Goal: Complete application form

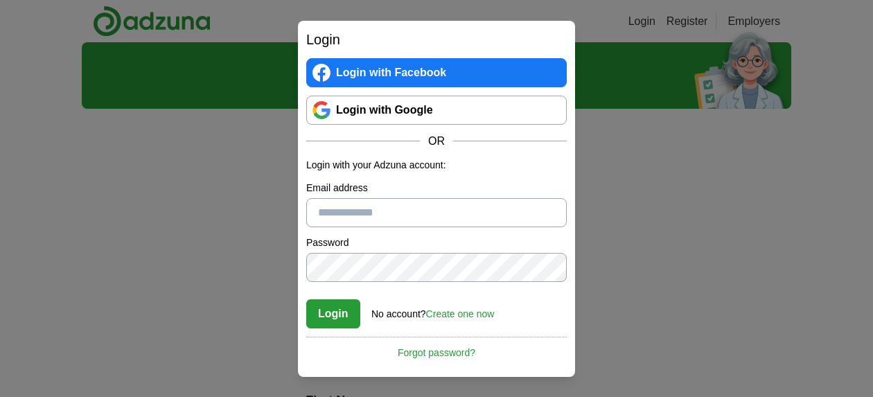
click at [455, 311] on link "Create one now" at bounding box center [460, 313] width 69 height 11
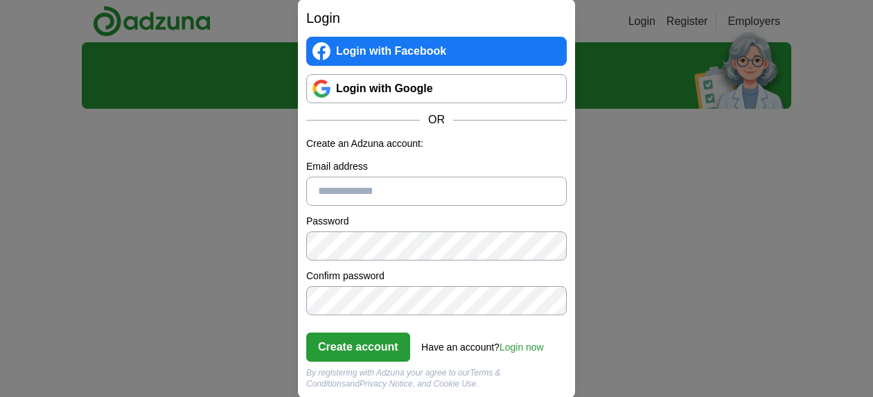
click at [391, 97] on link "Login with Google" at bounding box center [436, 88] width 261 height 29
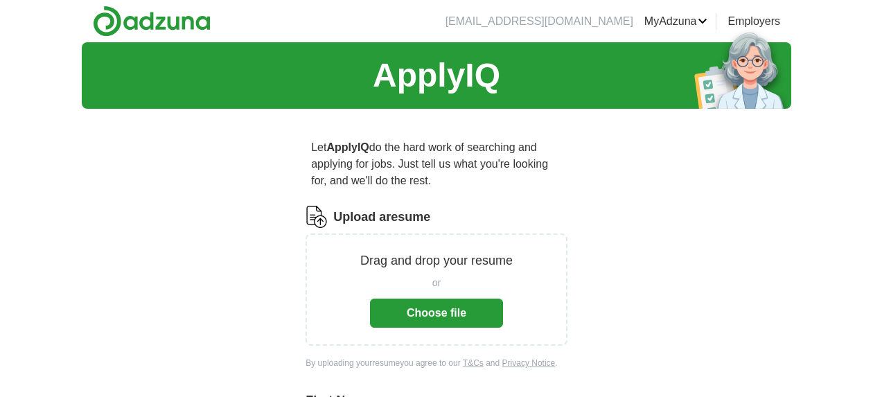
click at [428, 310] on button "Choose file" at bounding box center [436, 313] width 133 height 29
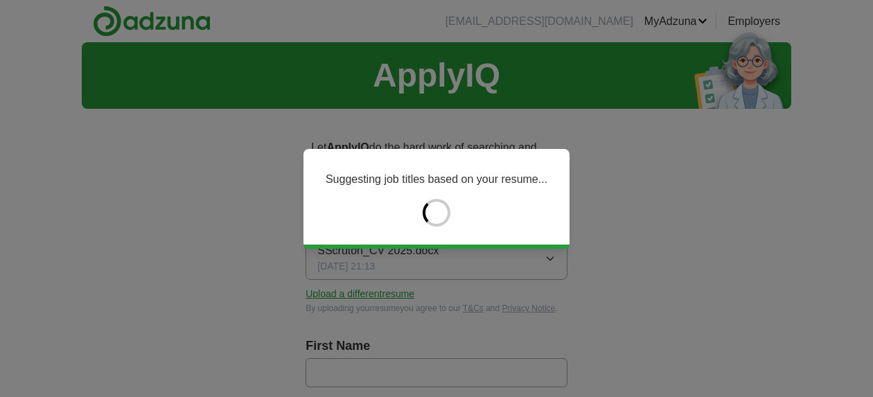
type input "*******"
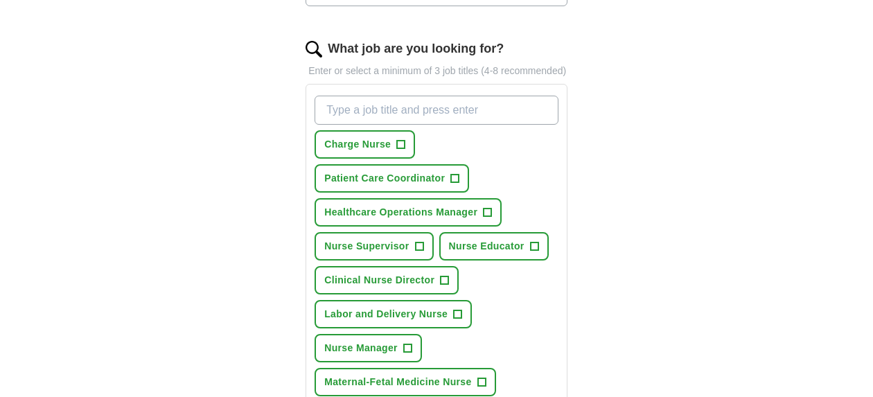
scroll to position [437, 0]
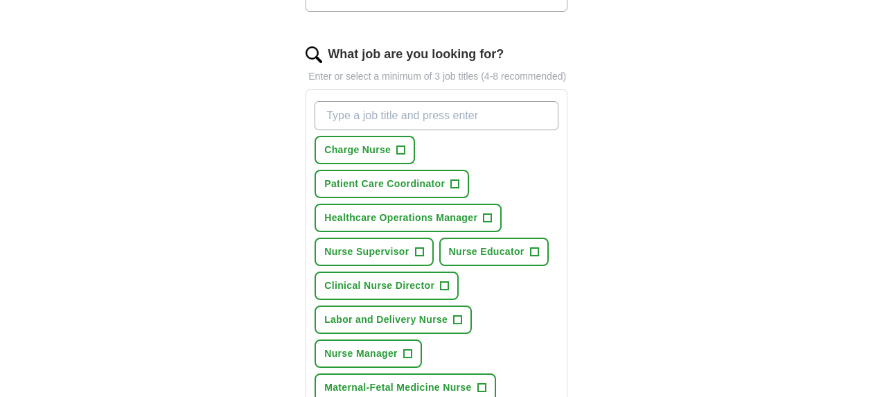
click at [399, 130] on input "What job are you looking for?" at bounding box center [437, 115] width 244 height 29
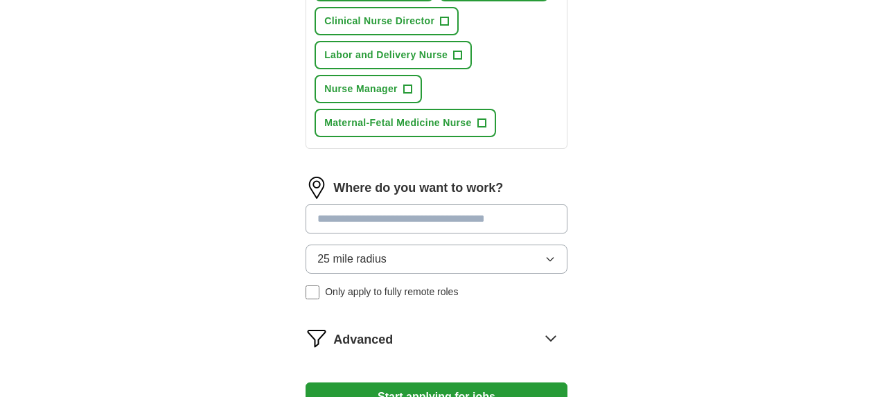
scroll to position [714, 0]
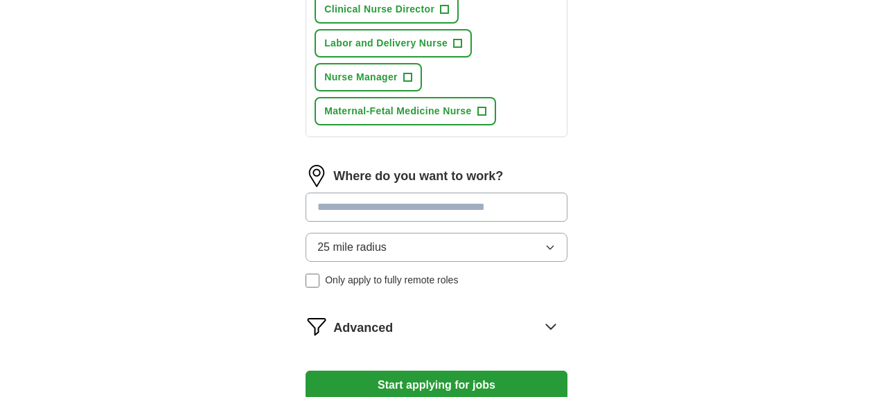
type input "nurse"
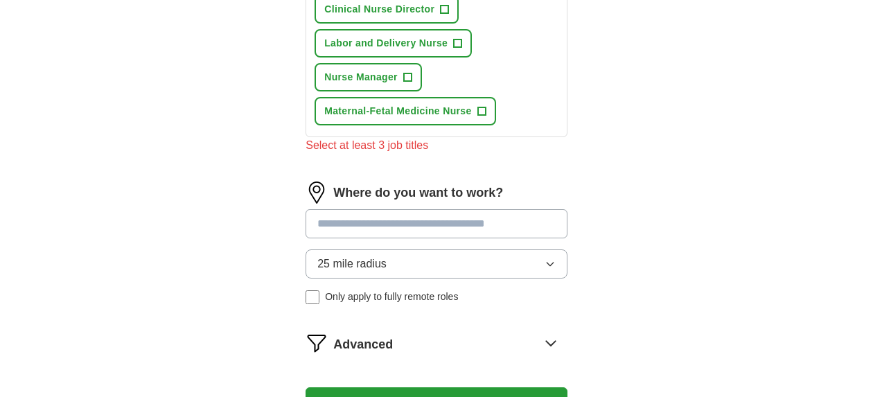
click at [348, 220] on div "Where do you want to work? 25 mile radius Only apply to fully remote roles" at bounding box center [437, 249] width 262 height 134
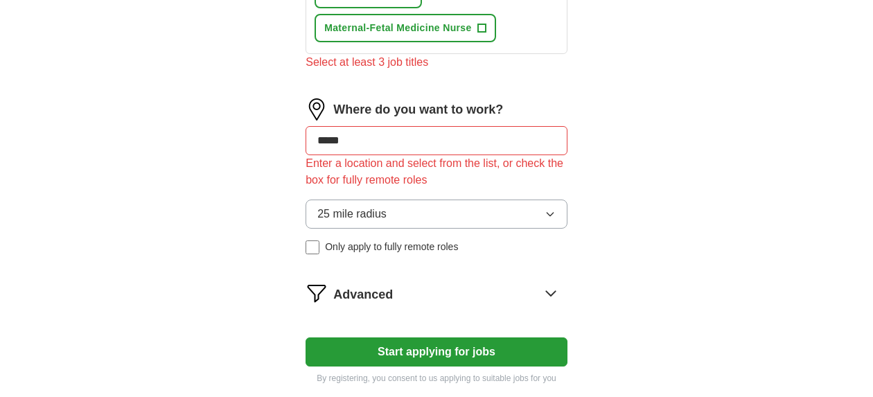
scroll to position [811, 0]
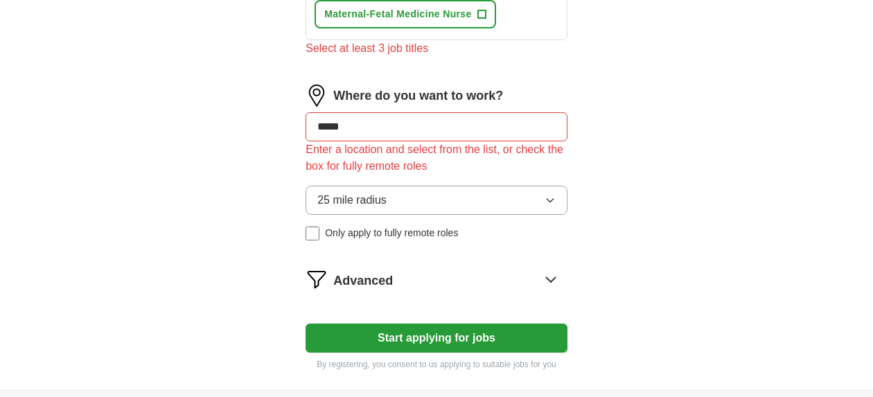
drag, startPoint x: 373, startPoint y: 141, endPoint x: 294, endPoint y: 158, distance: 80.9
type input "*"
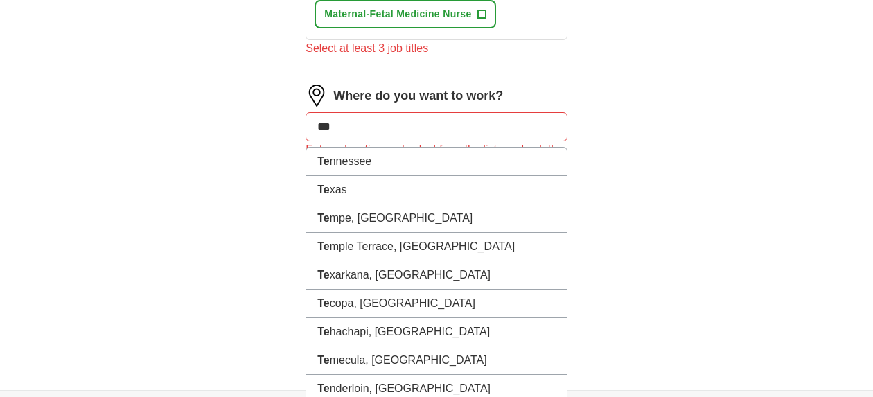
type input "****"
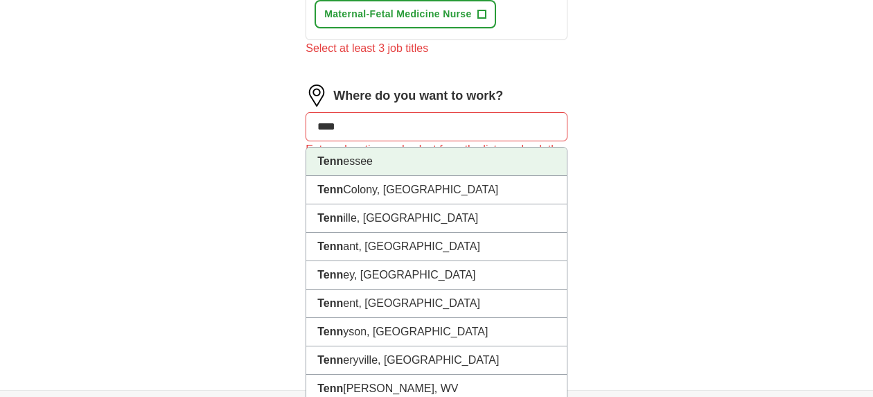
click at [347, 170] on li "Tenn essee" at bounding box center [436, 162] width 261 height 28
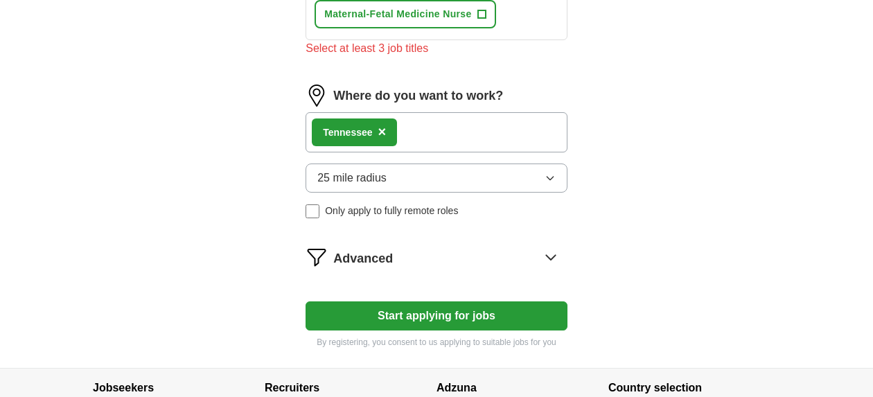
click at [441, 330] on button "Start applying for jobs" at bounding box center [437, 316] width 262 height 29
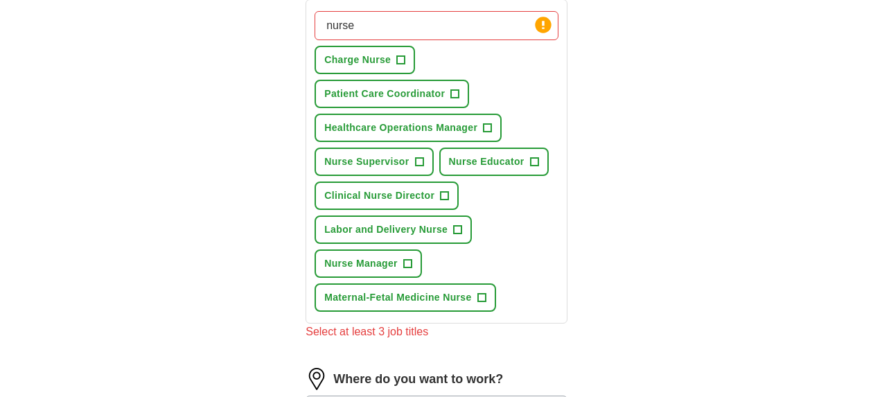
scroll to position [517, 0]
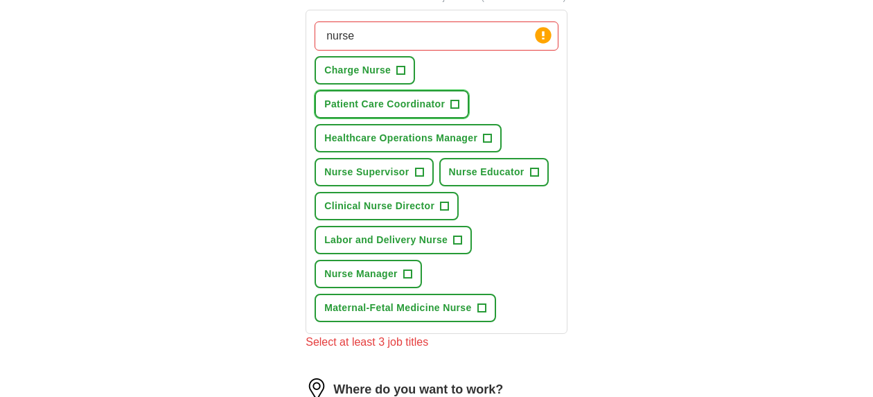
click at [453, 110] on span "+" at bounding box center [455, 104] width 8 height 11
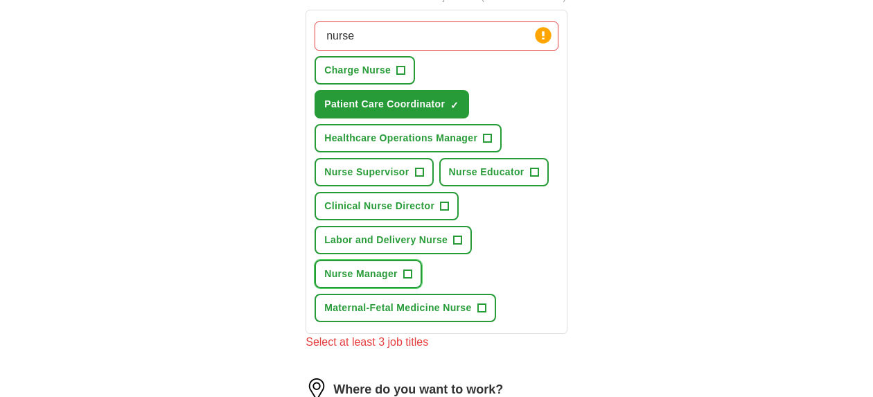
click at [408, 280] on span "+" at bounding box center [407, 274] width 8 height 11
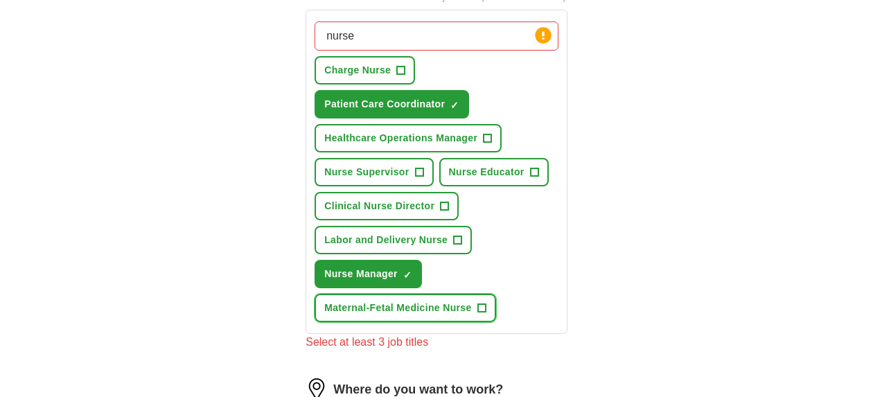
click at [491, 322] on button "Maternal-Fetal Medicine Nurse +" at bounding box center [405, 308] width 181 height 28
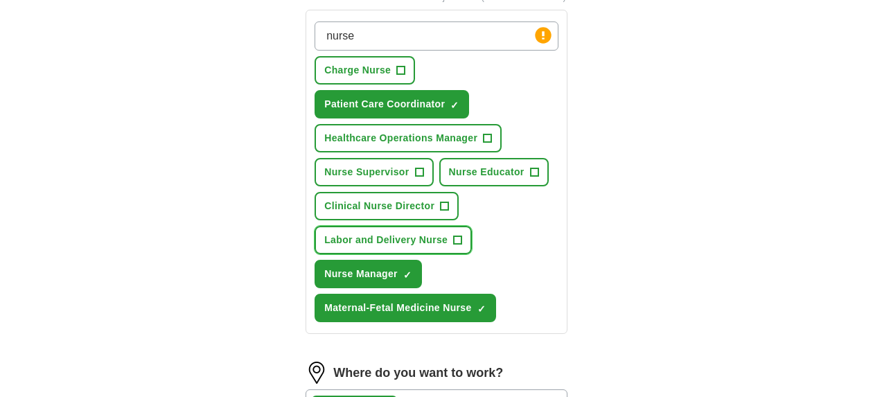
click at [458, 246] on span "+" at bounding box center [458, 240] width 8 height 11
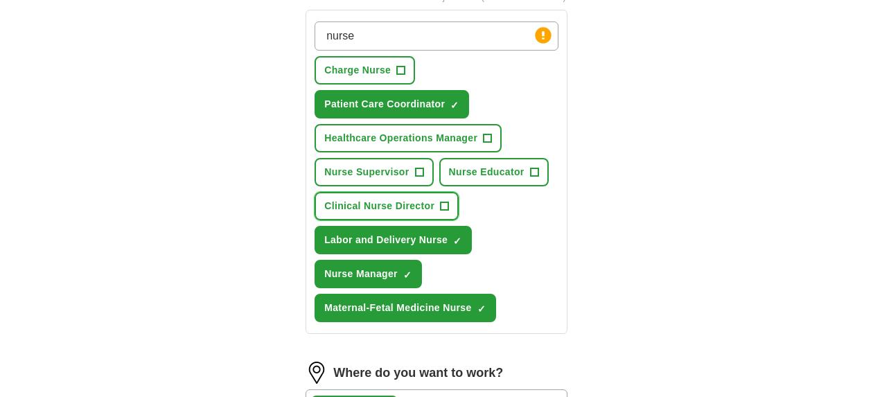
click at [441, 212] on span "+" at bounding box center [445, 206] width 8 height 11
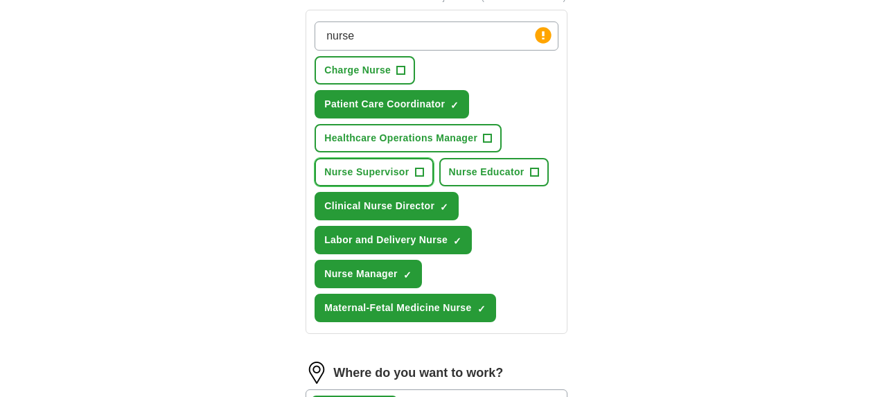
click at [421, 178] on span "+" at bounding box center [419, 172] width 8 height 11
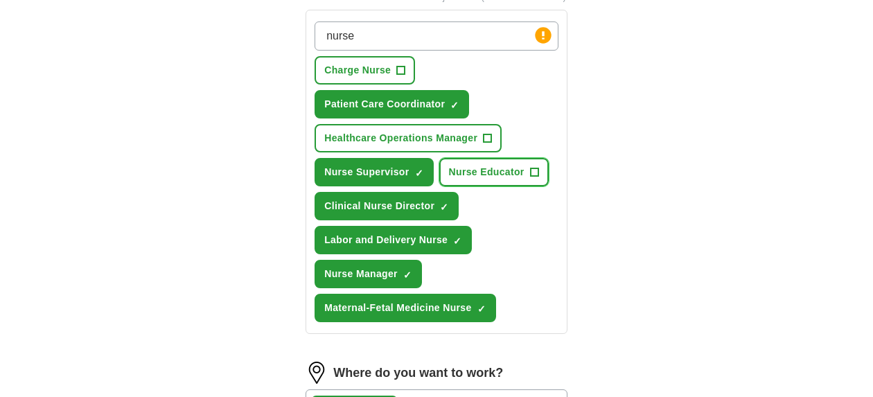
click at [532, 178] on span "+" at bounding box center [534, 172] width 8 height 11
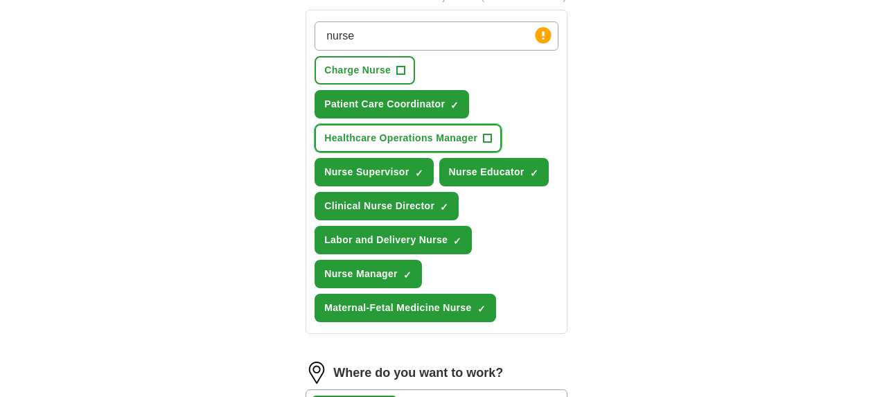
click at [487, 144] on span "+" at bounding box center [488, 138] width 8 height 11
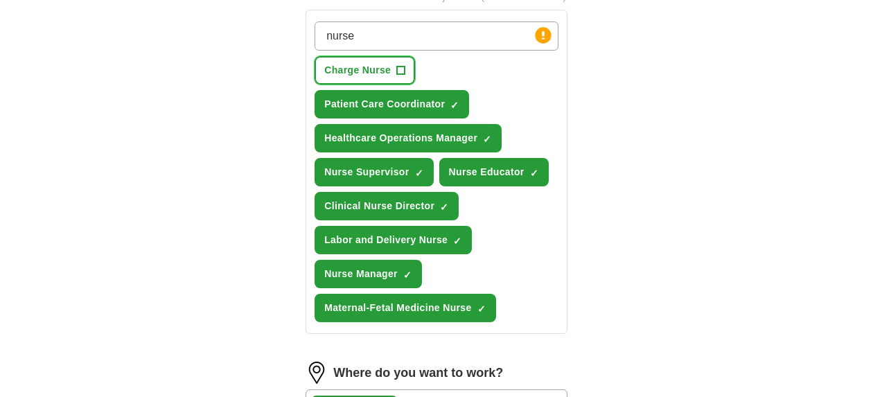
click at [406, 82] on button "Charge Nurse +" at bounding box center [365, 70] width 101 height 28
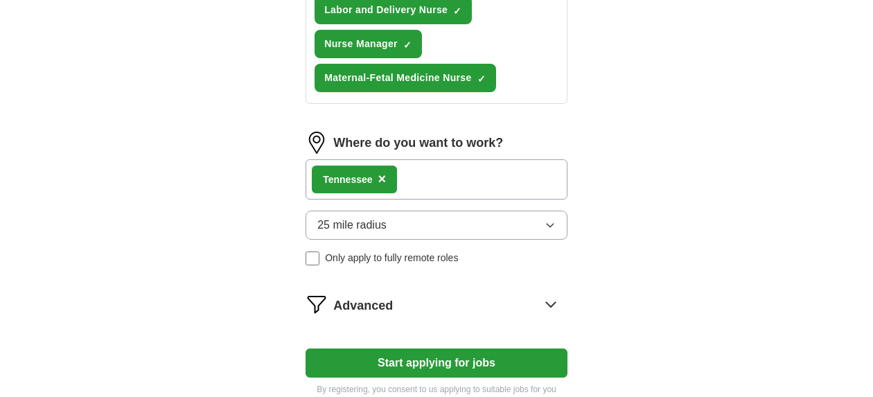
scroll to position [920, 0]
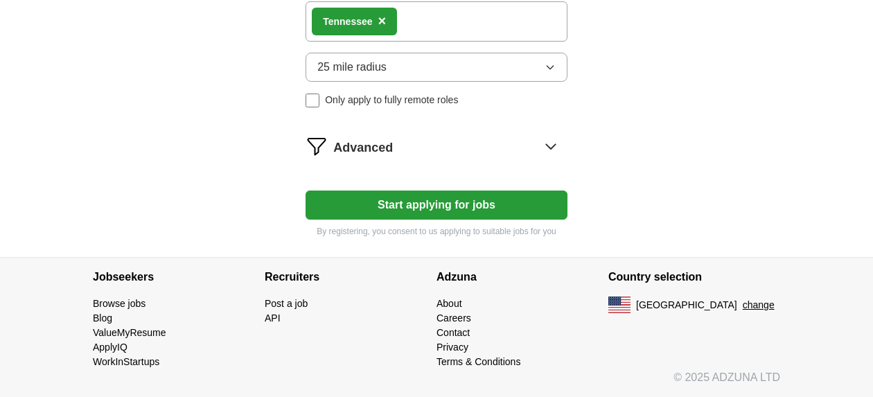
click at [450, 199] on button "Start applying for jobs" at bounding box center [437, 205] width 262 height 29
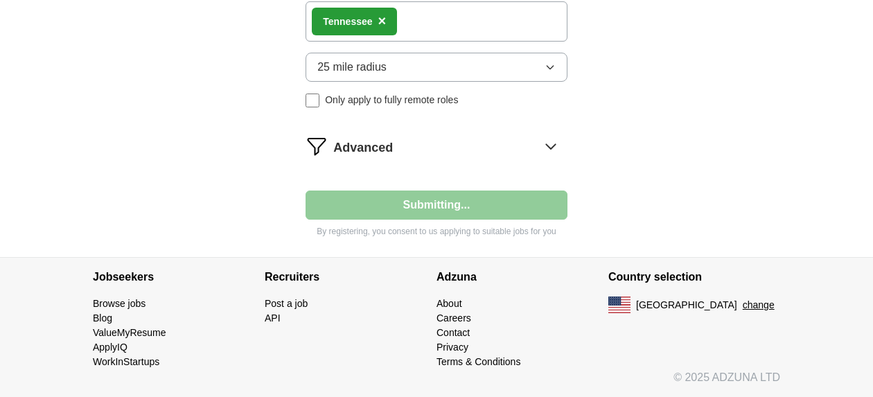
select select "**"
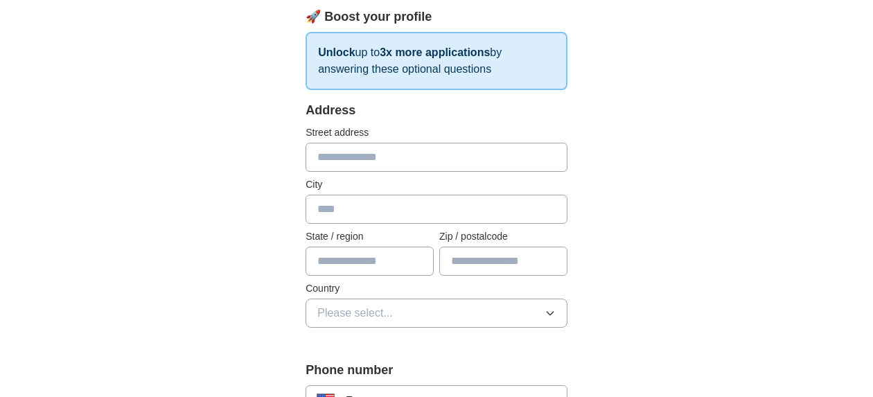
scroll to position [220, 0]
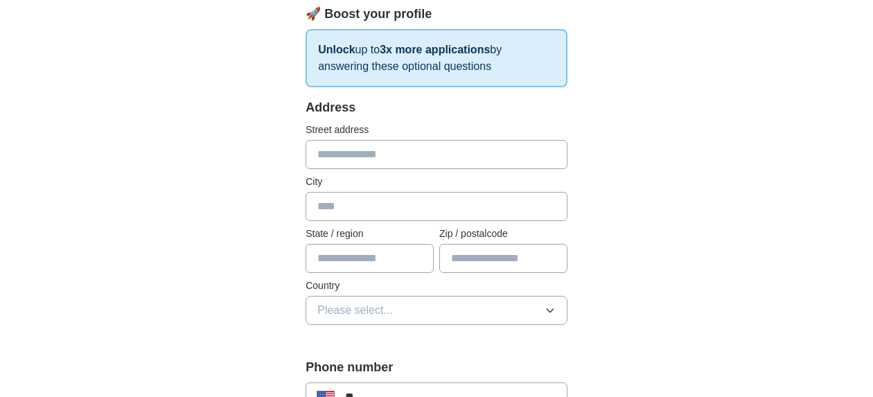
click at [355, 149] on input "text" at bounding box center [437, 154] width 262 height 29
type input "**********"
type input "**"
type input "*****"
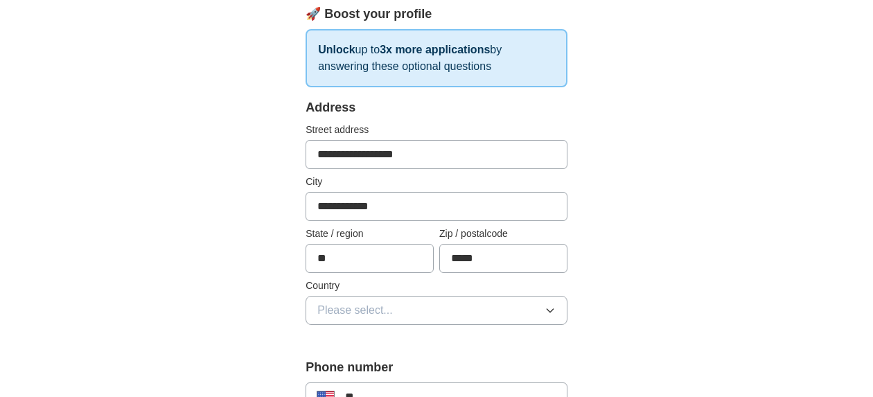
click at [369, 307] on span "Please select..." at bounding box center [356, 310] width 76 height 17
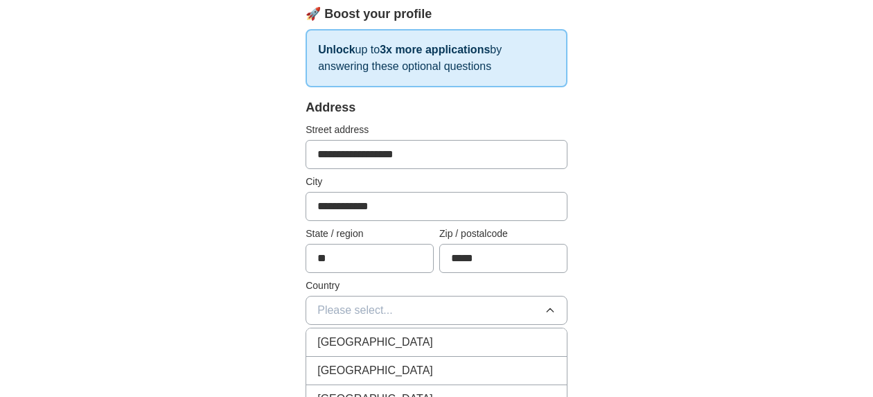
click at [358, 369] on span "[GEOGRAPHIC_DATA]" at bounding box center [376, 371] width 116 height 17
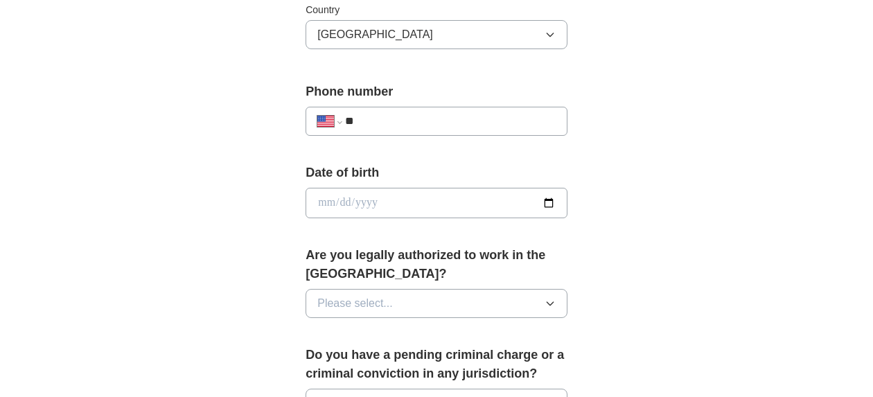
scroll to position [524, 0]
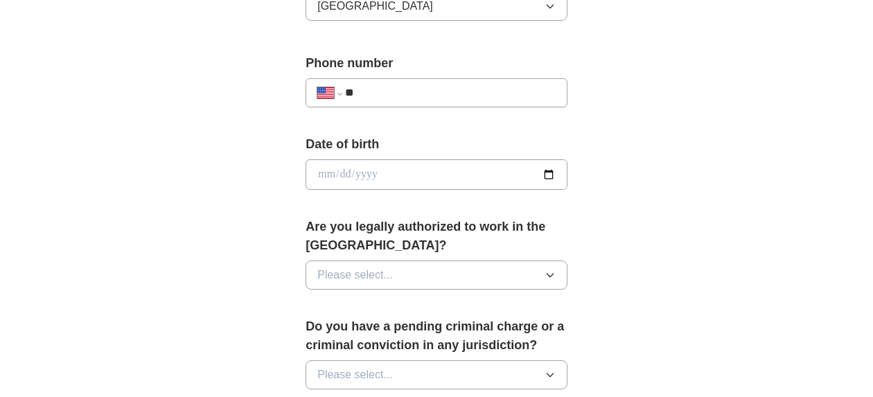
click at [399, 87] on input "**" at bounding box center [450, 93] width 211 height 17
type input "**********"
click at [553, 177] on input "date" at bounding box center [437, 174] width 262 height 31
click at [329, 174] on input "date" at bounding box center [437, 174] width 262 height 31
type input "**********"
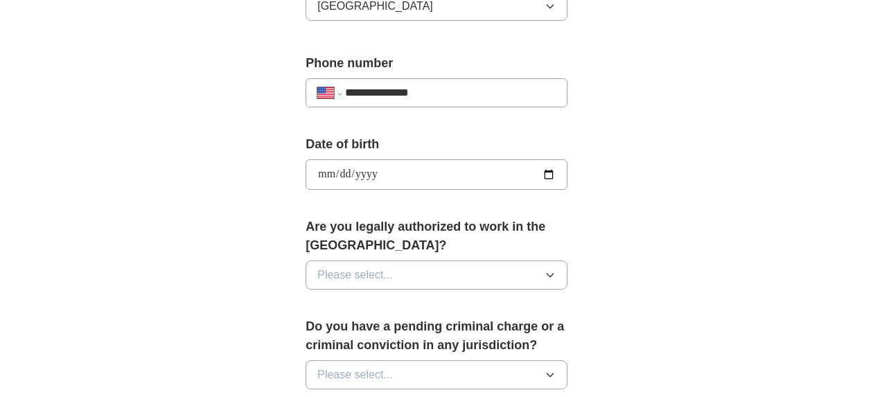
click at [561, 279] on button "Please select..." at bounding box center [437, 275] width 262 height 29
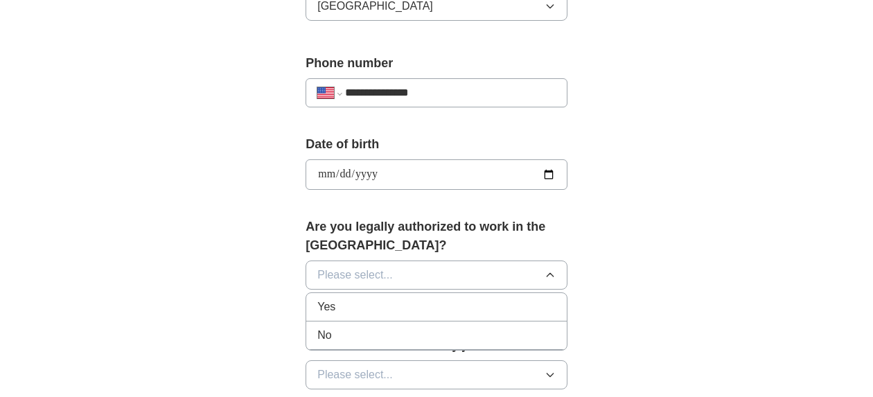
click at [444, 300] on div "Yes" at bounding box center [437, 307] width 238 height 17
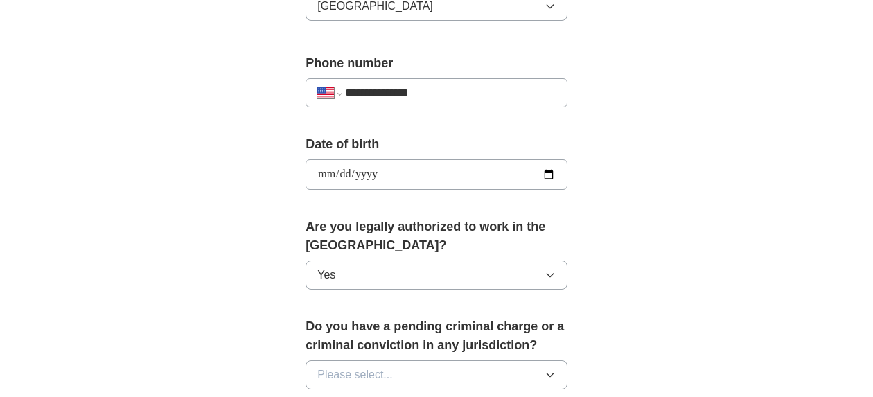
click at [605, 317] on div "**********" at bounding box center [436, 196] width 355 height 1201
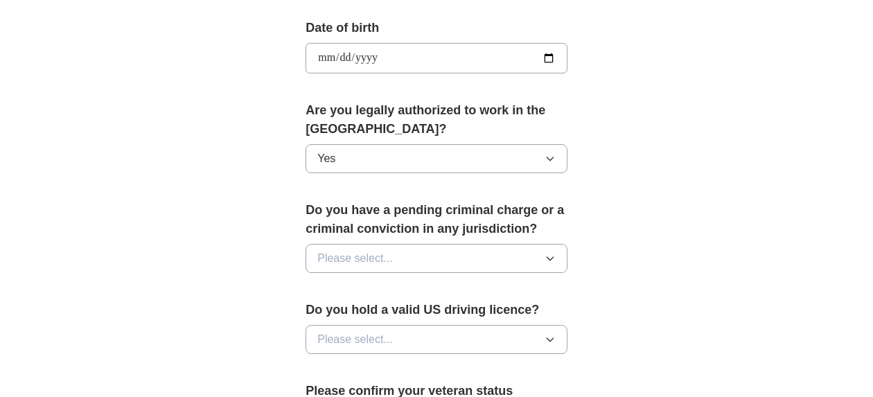
scroll to position [641, 0]
click at [546, 252] on button "Please select..." at bounding box center [437, 257] width 262 height 29
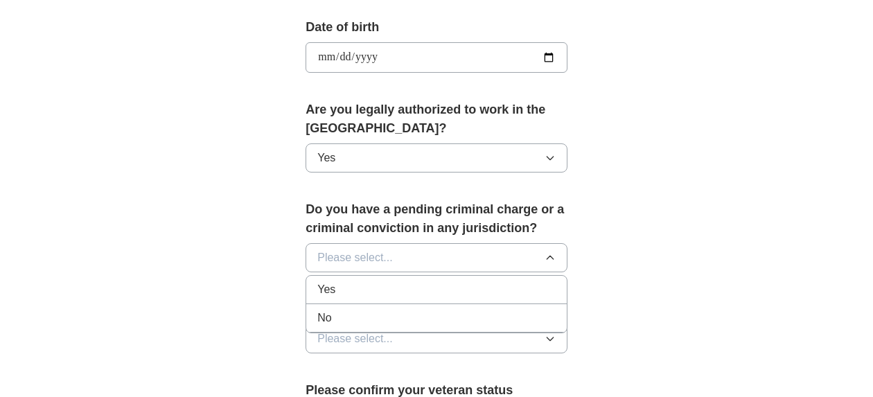
click at [533, 315] on div "No" at bounding box center [437, 318] width 238 height 17
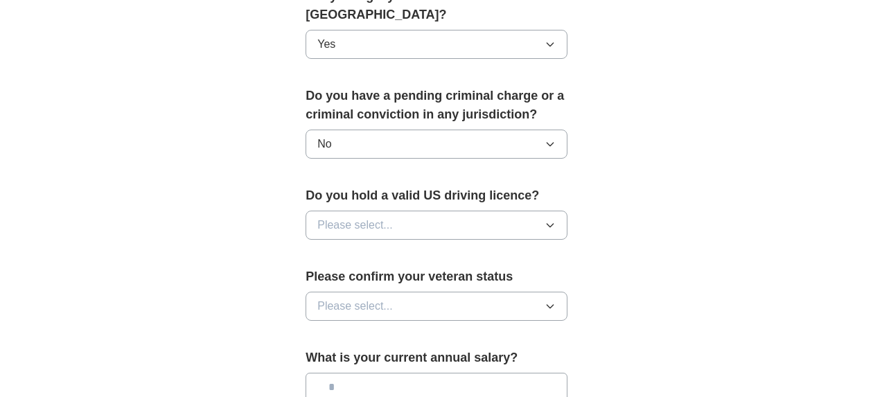
scroll to position [766, 0]
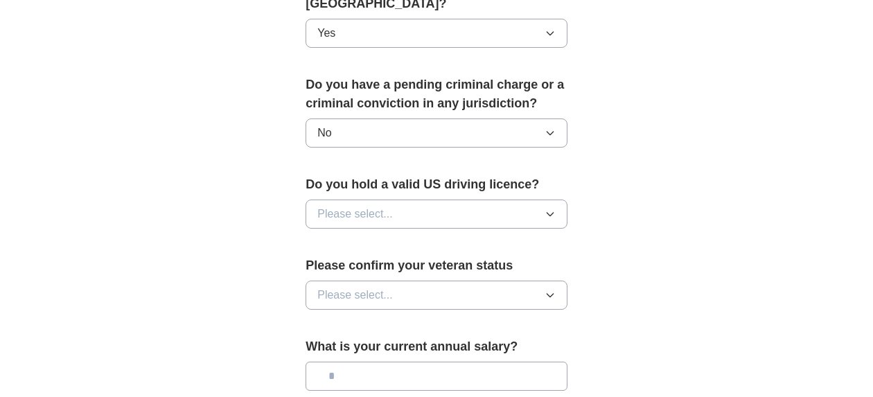
click at [549, 211] on icon "button" at bounding box center [550, 214] width 11 height 11
click at [503, 240] on div "Yes" at bounding box center [437, 246] width 238 height 17
click at [547, 296] on icon "button" at bounding box center [550, 295] width 11 height 11
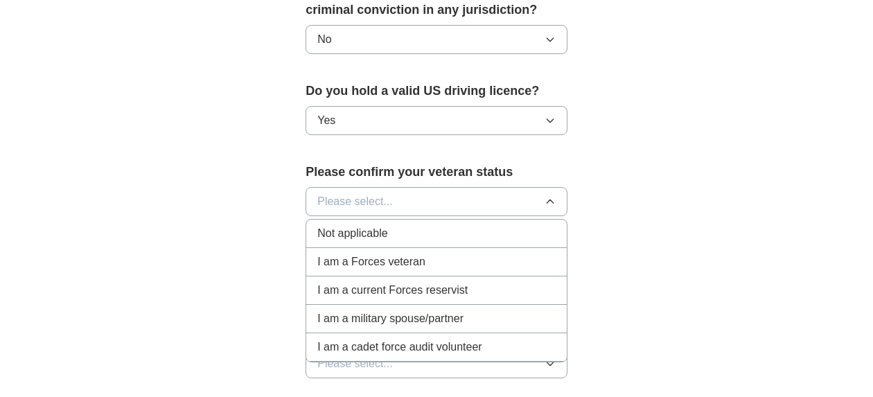
scroll to position [870, 0]
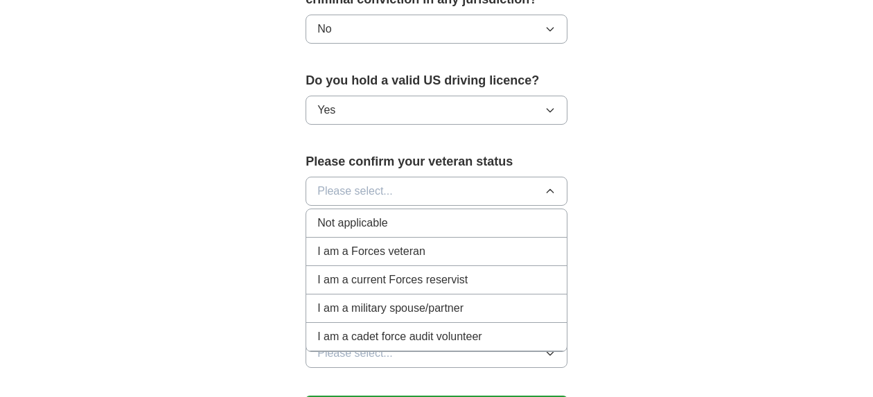
click at [413, 251] on span "I am a Forces veteran" at bounding box center [372, 251] width 108 height 17
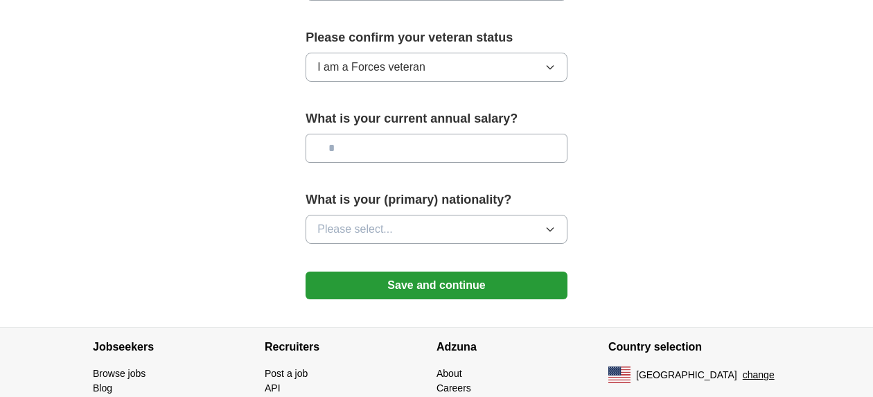
scroll to position [995, 0]
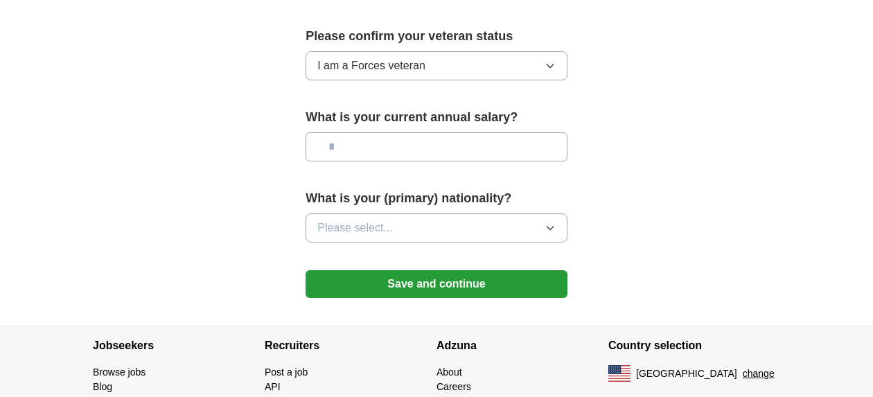
click at [551, 227] on icon "button" at bounding box center [550, 228] width 11 height 11
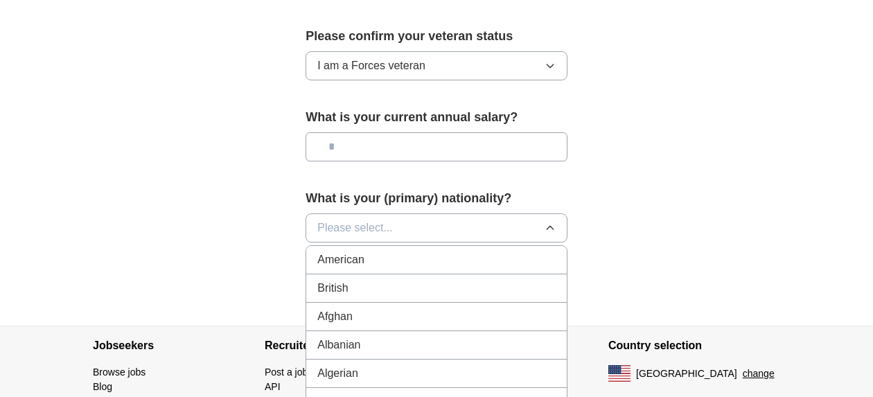
click at [371, 263] on div "American" at bounding box center [437, 260] width 238 height 17
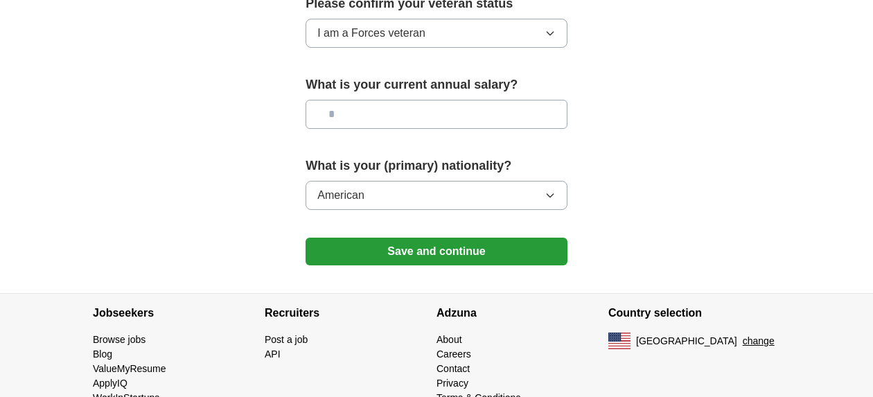
scroll to position [1064, 0]
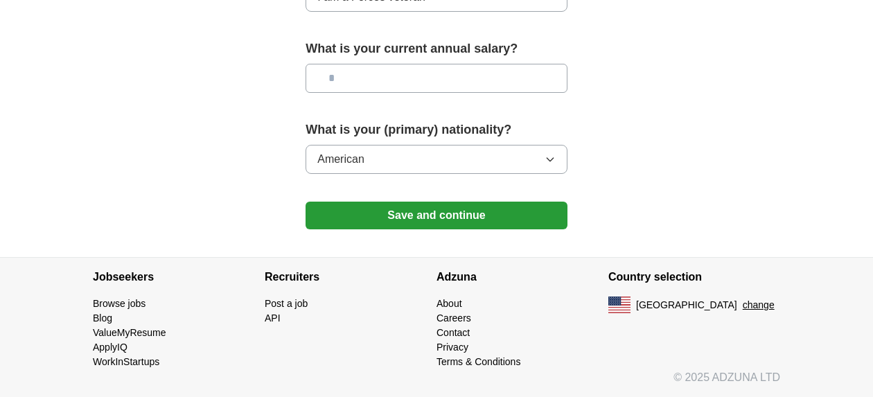
click at [440, 220] on button "Save and continue" at bounding box center [437, 216] width 262 height 28
